Goal: Task Accomplishment & Management: Use online tool/utility

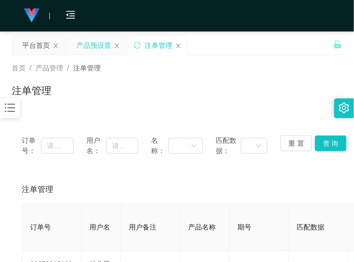
drag, startPoint x: 89, startPoint y: 39, endPoint x: 93, endPoint y: 53, distance: 14.2
click at [89, 39] on div "产品预设置" at bounding box center [93, 45] width 35 height 19
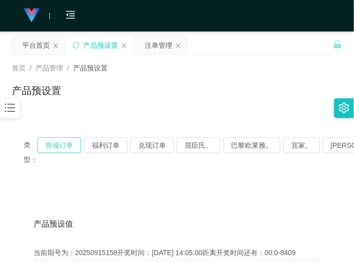
click at [64, 145] on button "商城订单" at bounding box center [58, 146] width 43 height 16
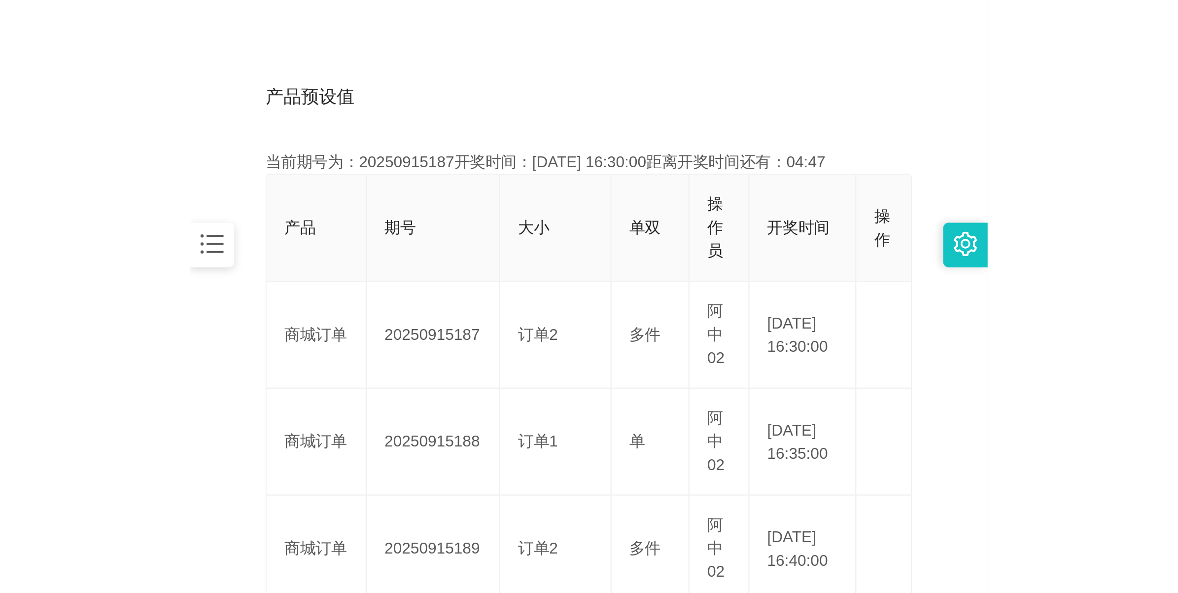
scroll to position [185, 0]
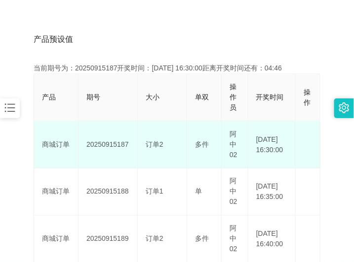
click at [109, 142] on td "20250915187" at bounding box center [107, 144] width 59 height 47
copy td "20250915187"
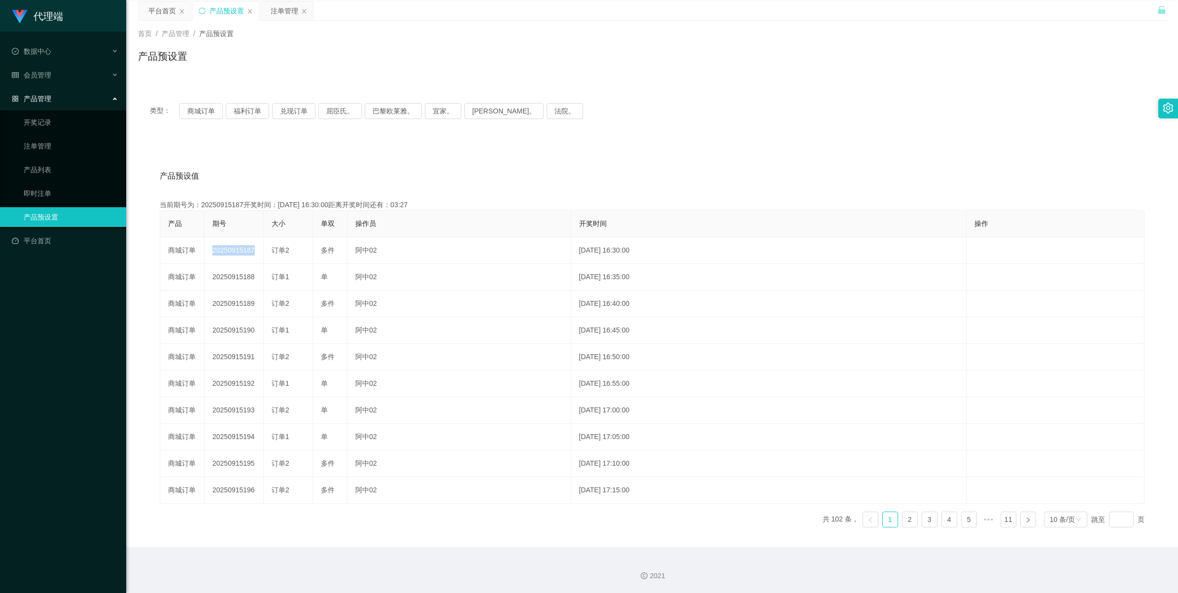
scroll to position [36, 0]
click at [287, 12] on div "注单管理" at bounding box center [285, 10] width 28 height 19
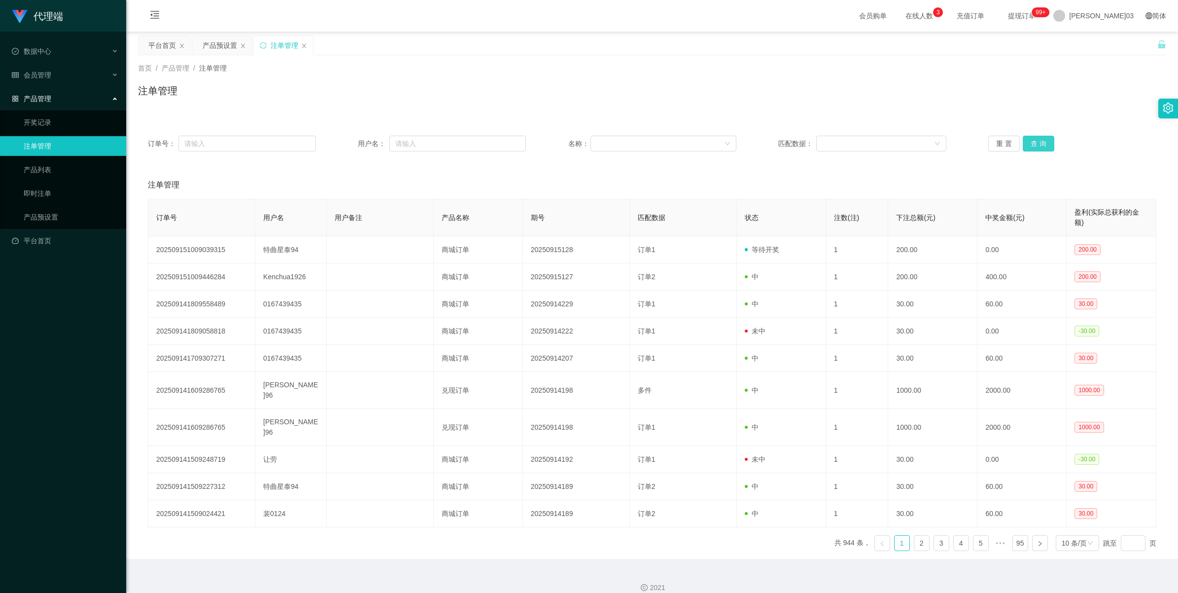
click at [353, 142] on button "查 询" at bounding box center [1039, 144] width 32 height 16
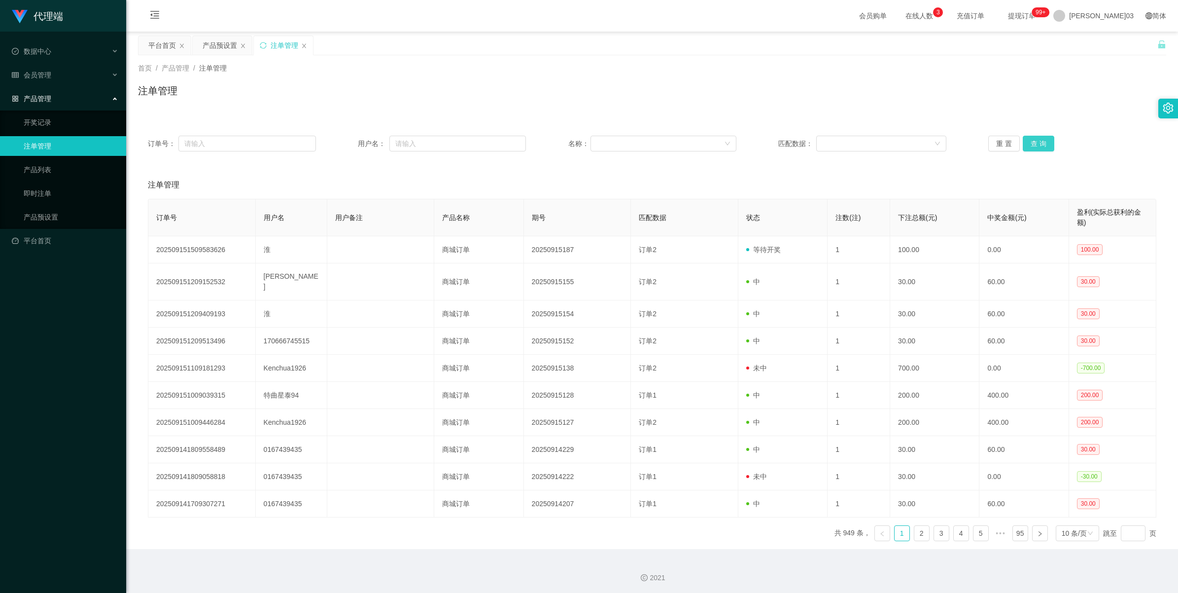
click at [353, 142] on button "查 询" at bounding box center [1039, 144] width 32 height 16
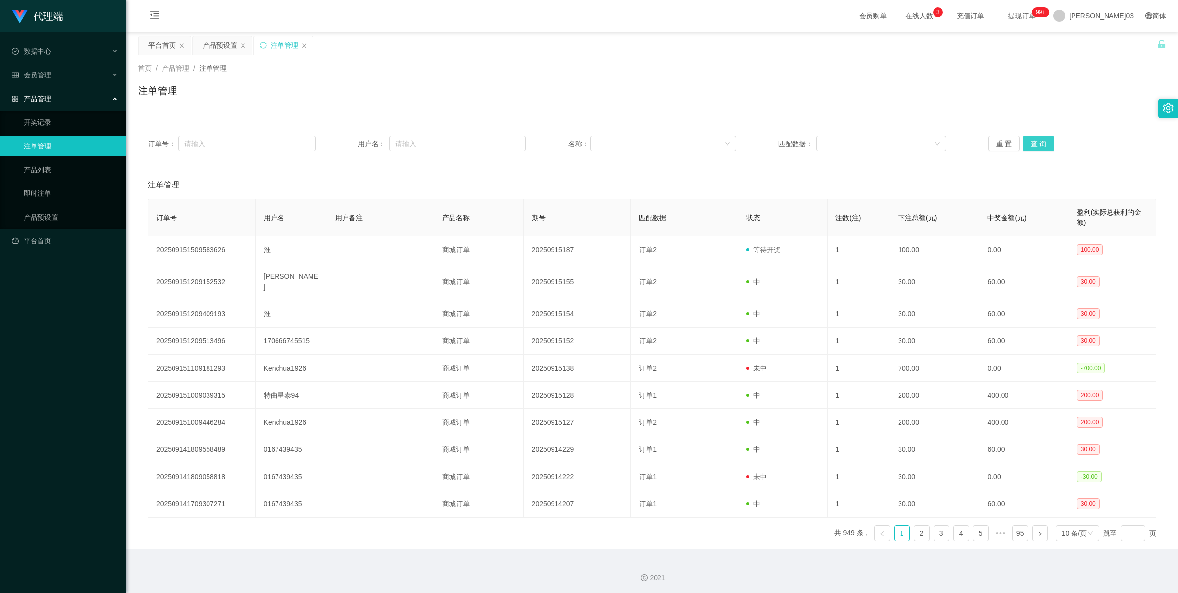
click at [353, 142] on button "查 询" at bounding box center [1039, 144] width 32 height 16
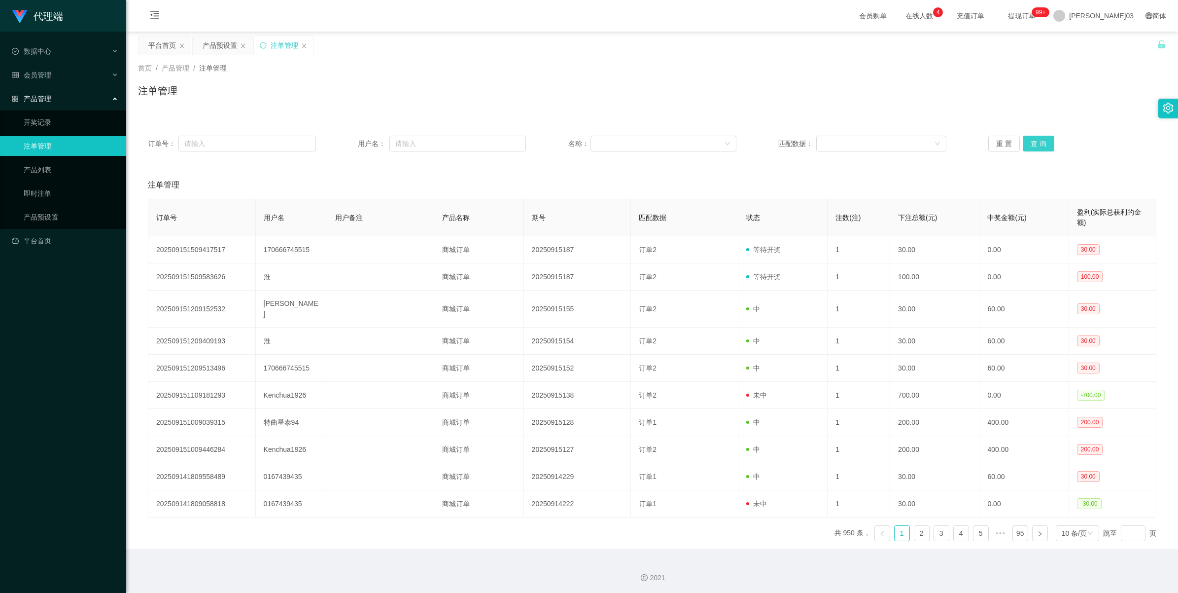
click at [353, 142] on button "查 询" at bounding box center [1039, 144] width 32 height 16
click at [353, 146] on button "查 询" at bounding box center [1039, 144] width 32 height 16
click at [353, 149] on button "查 询" at bounding box center [1039, 144] width 32 height 16
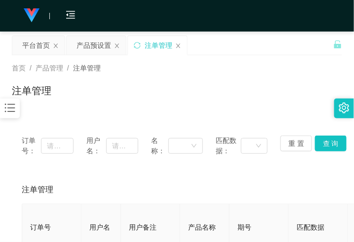
click at [319, 71] on div "首页 / 产品管理 / 注单管理 /" at bounding box center [177, 68] width 330 height 10
